Goal: Transaction & Acquisition: Purchase product/service

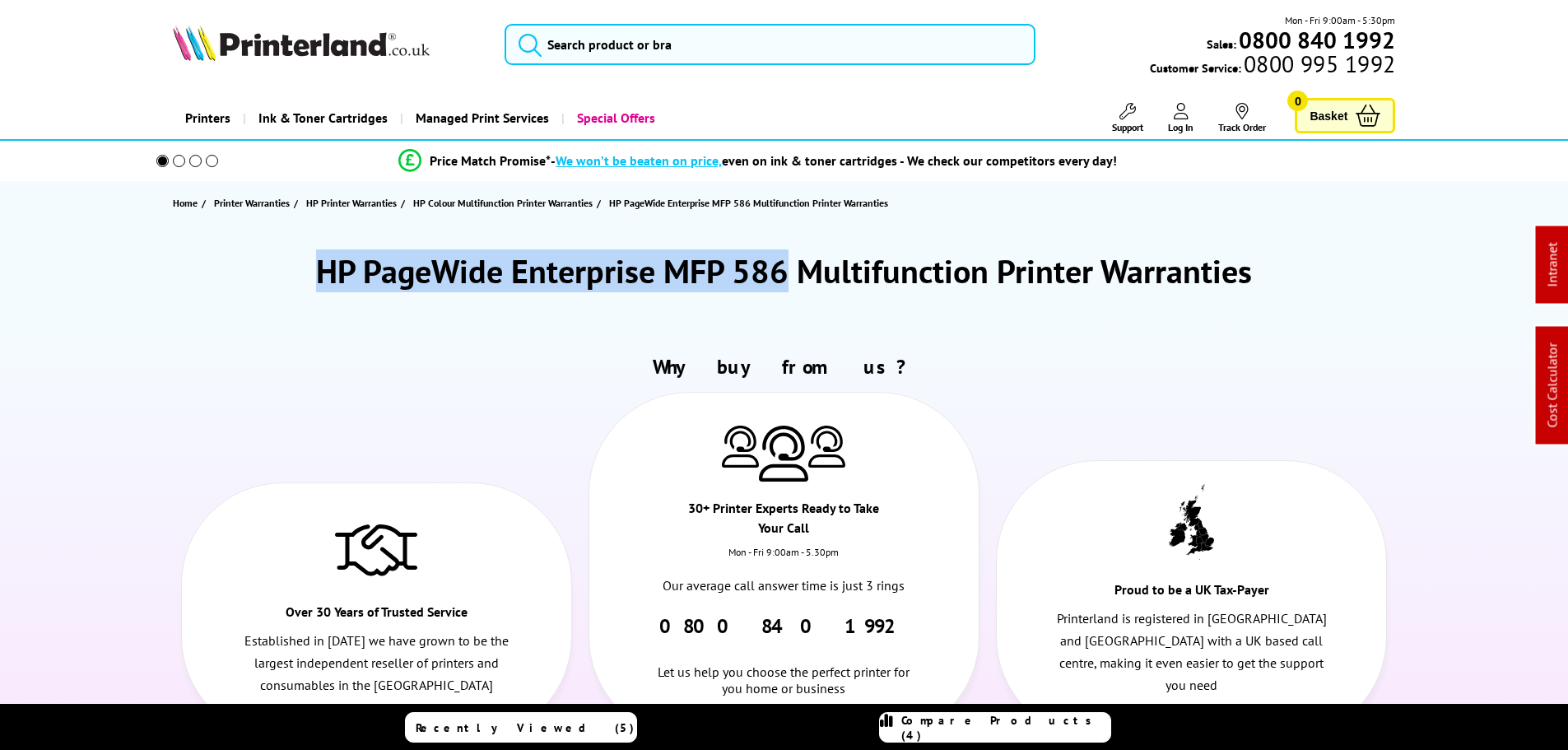
drag, startPoint x: 787, startPoint y: 265, endPoint x: 184, endPoint y: 262, distance: 603.0
click at [184, 262] on div "HP PageWide Enterprise MFP 586 Multifunction Printer Warranties" at bounding box center [784, 270] width 1223 height 43
copy h1 "HP PageWide Enterprise MFP 586"
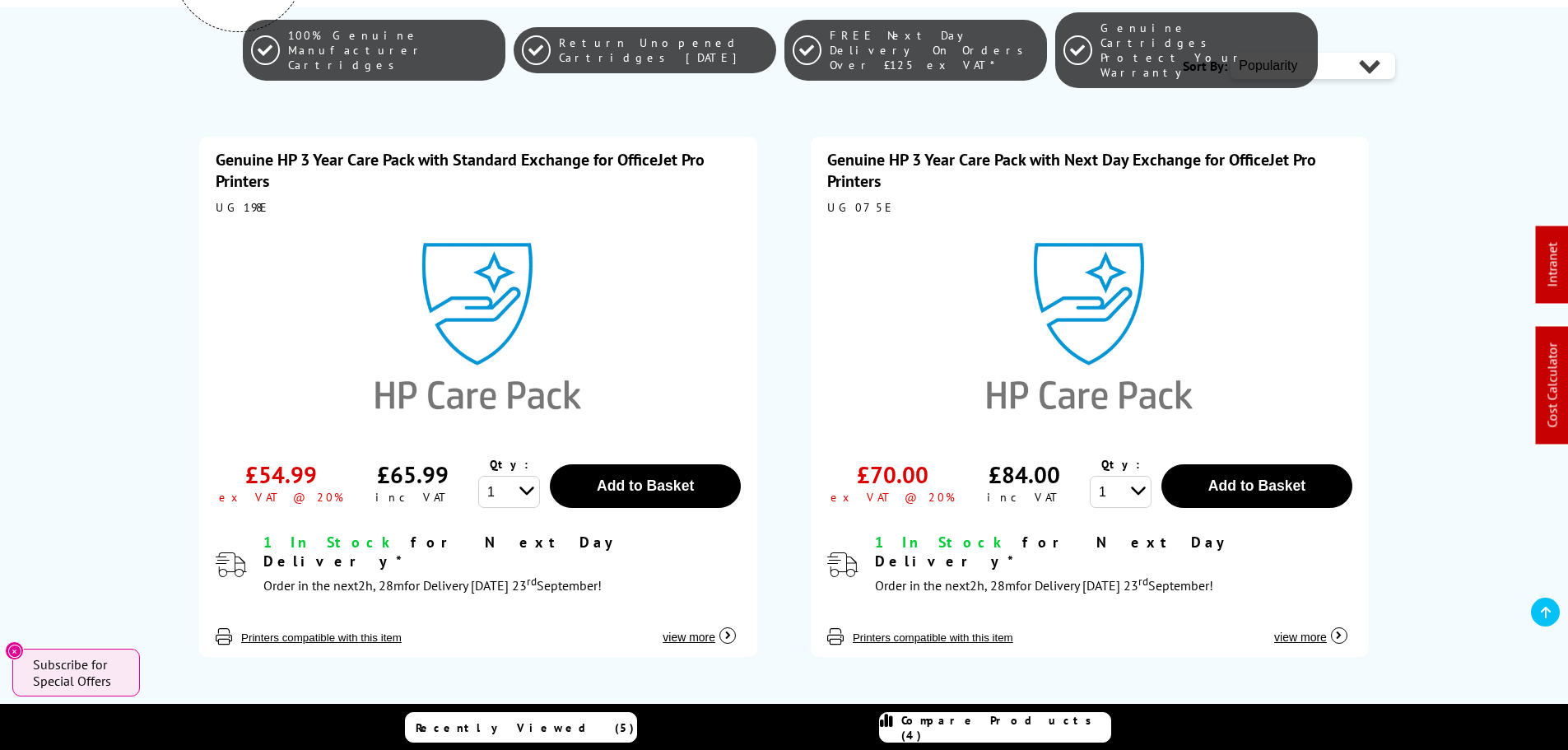
scroll to position [494, 0]
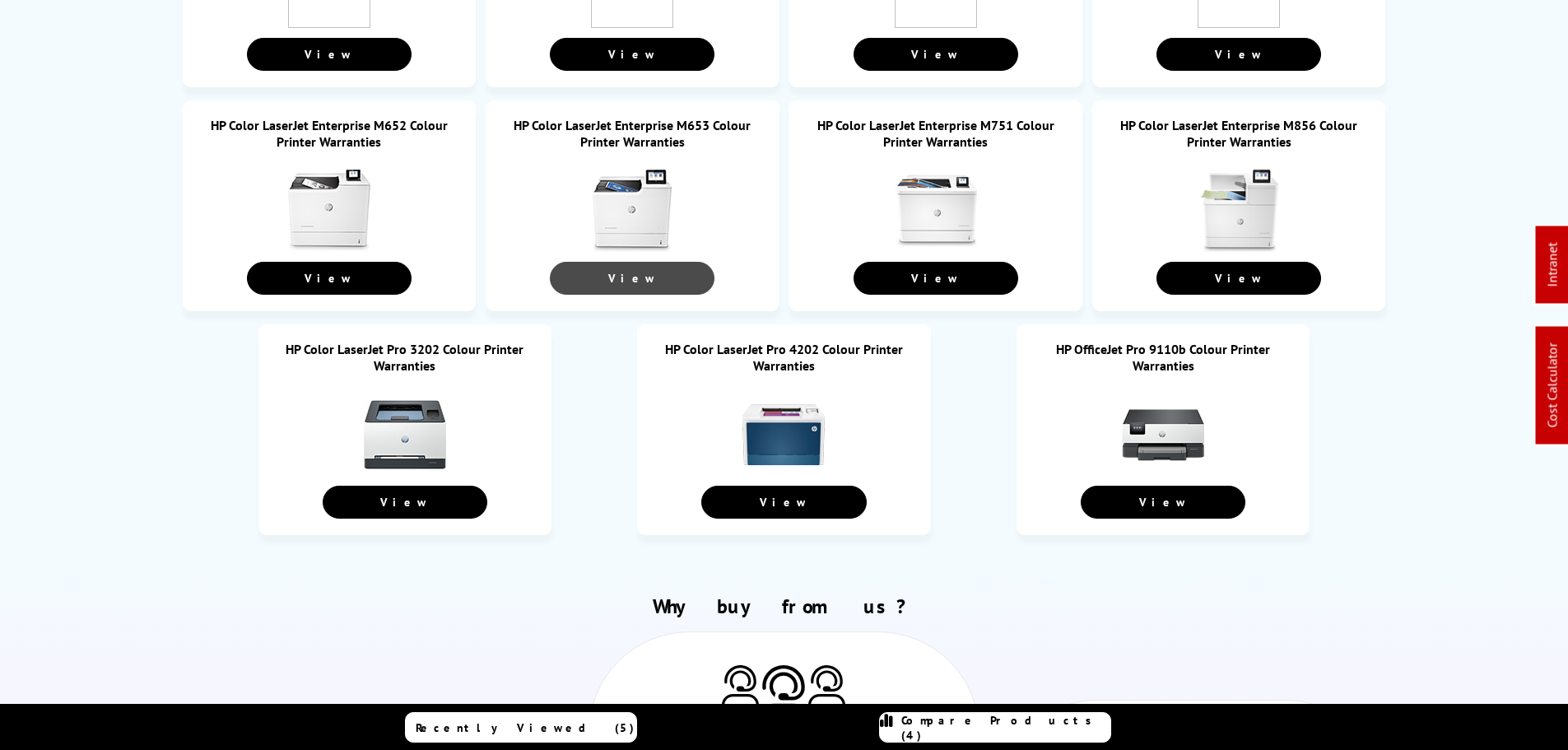
scroll to position [823, 0]
